Goal: Find specific page/section: Find specific page/section

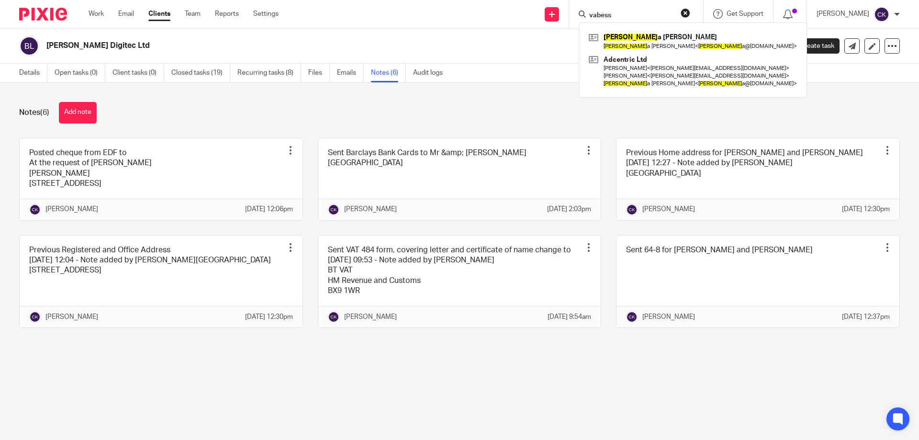
click at [690, 18] on form "vabess" at bounding box center [639, 14] width 102 height 12
click at [690, 14] on button "reset" at bounding box center [685, 13] width 10 height 10
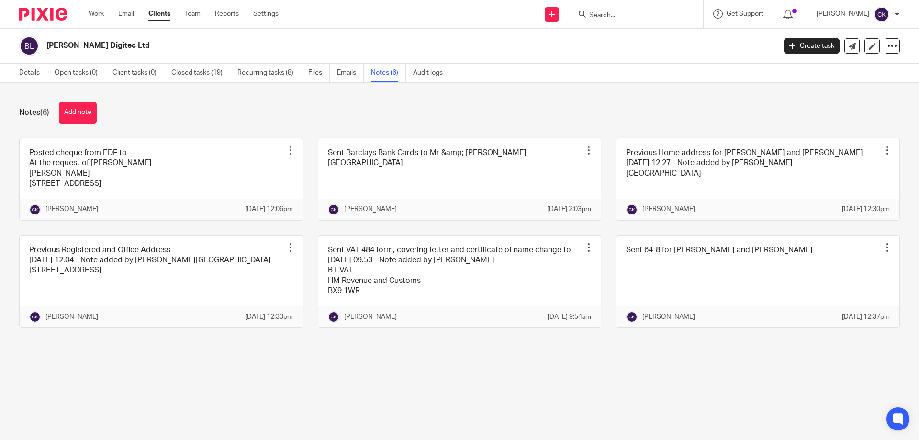
click at [659, 13] on input "Search" at bounding box center [631, 15] width 86 height 9
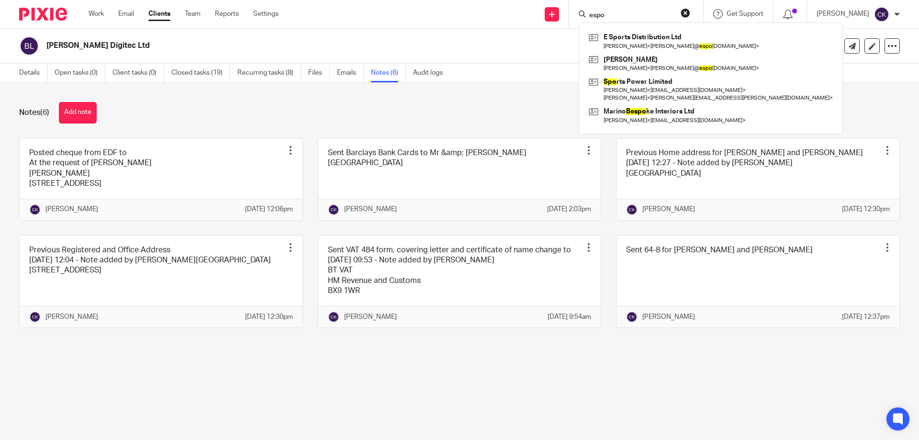
type input "espo"
click at [690, 8] on button "reset" at bounding box center [685, 13] width 10 height 10
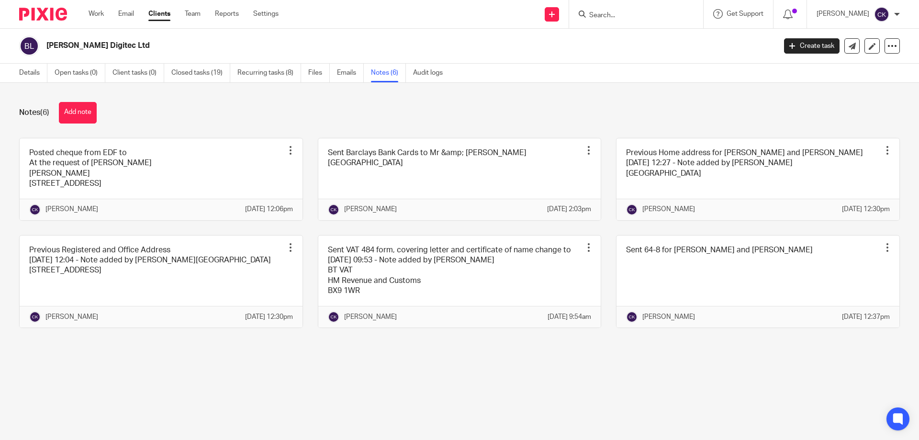
click at [643, 13] on input "Search" at bounding box center [631, 15] width 86 height 9
type input "chris gre"
click at [651, 43] on link at bounding box center [645, 37] width 119 height 14
click at [653, 42] on link at bounding box center [645, 37] width 119 height 14
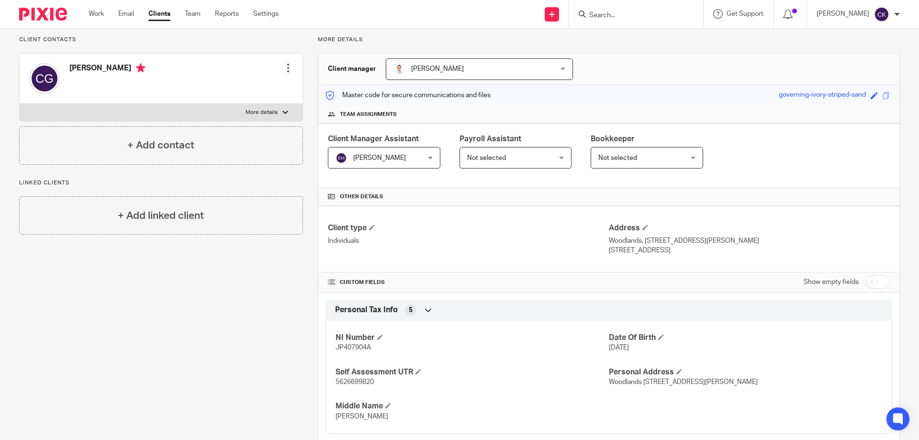
scroll to position [48, 0]
